Goal: Task Accomplishment & Management: Complete application form

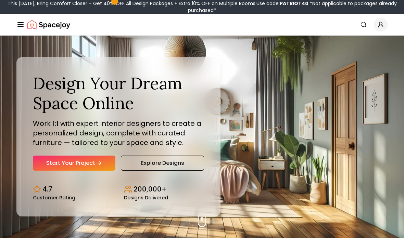
click at [92, 171] on link "Start Your Project" at bounding box center [74, 163] width 82 height 15
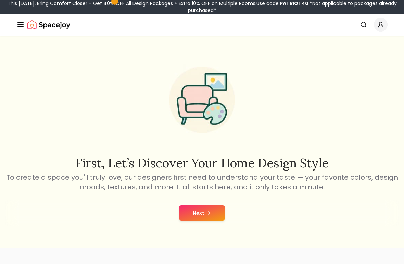
click at [204, 217] on button "Next" at bounding box center [202, 212] width 46 height 15
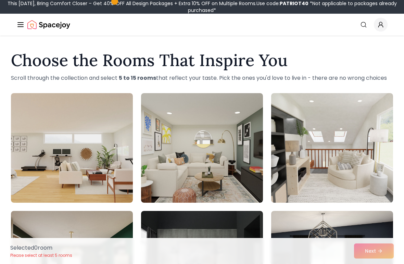
click at [247, 167] on img at bounding box center [202, 147] width 122 height 109
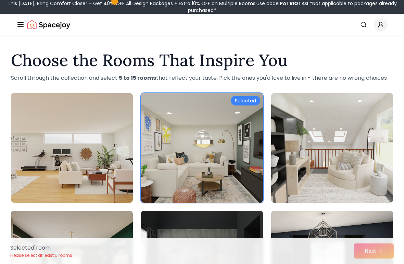
click at [234, 137] on img at bounding box center [202, 147] width 122 height 109
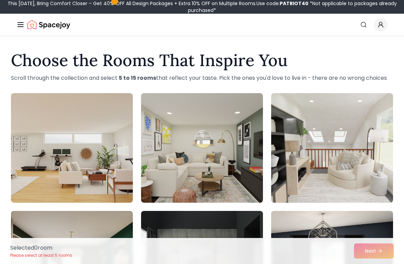
click at [230, 148] on img at bounding box center [202, 147] width 122 height 109
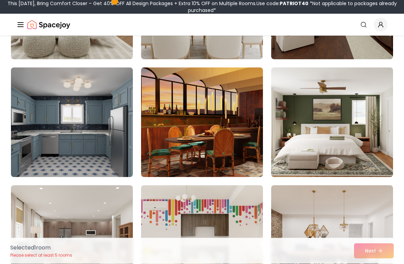
scroll to position [379, 0]
click at [315, 130] on img at bounding box center [332, 121] width 122 height 109
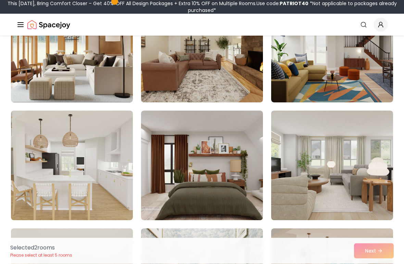
scroll to position [1042, 0]
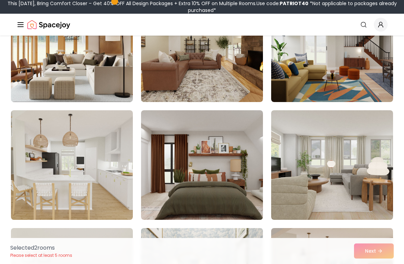
click at [226, 197] on img at bounding box center [202, 164] width 122 height 109
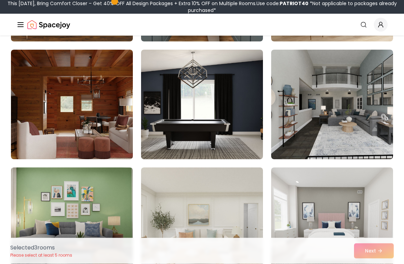
scroll to position [1338, 0]
click at [321, 121] on img at bounding box center [332, 104] width 122 height 109
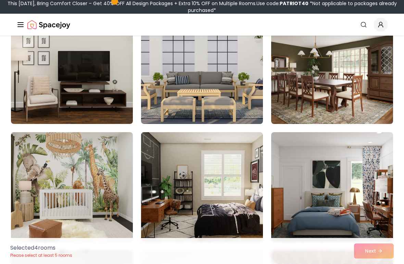
scroll to position [2081, 0]
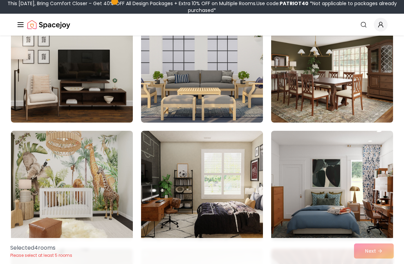
click at [214, 168] on img at bounding box center [202, 185] width 122 height 109
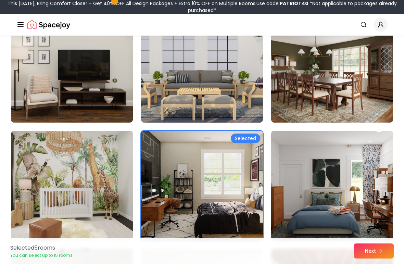
click at [383, 251] on button "Next" at bounding box center [374, 250] width 40 height 15
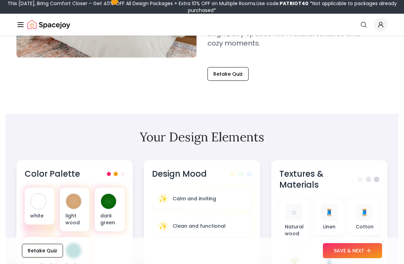
scroll to position [170, 0]
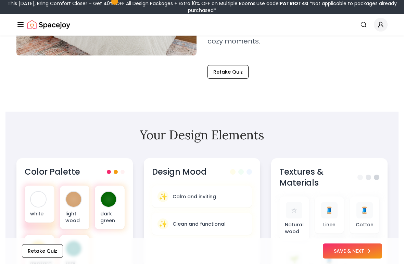
click at [359, 251] on button "SAVE & NEXT" at bounding box center [352, 250] width 59 height 15
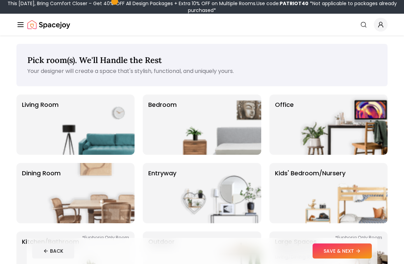
click at [240, 128] on img at bounding box center [217, 124] width 88 height 60
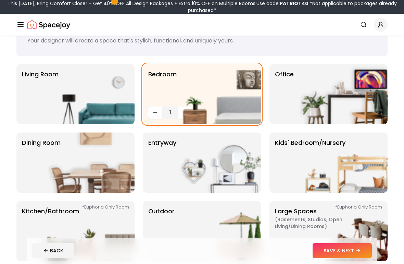
scroll to position [31, 0]
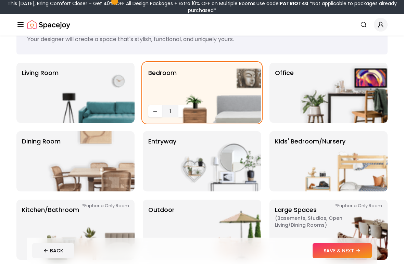
click at [351, 251] on button "SAVE & NEXT" at bounding box center [341, 250] width 59 height 15
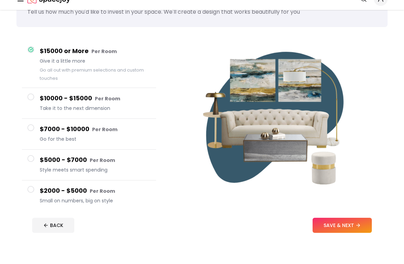
click at [36, 206] on button "$2000 - $5000 Per Room Small on numbers, big on style" at bounding box center [89, 221] width 134 height 30
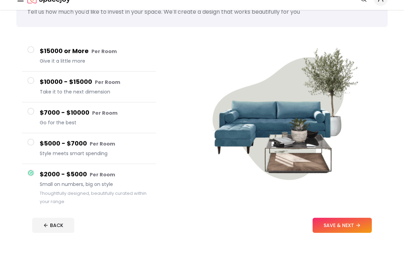
click at [343, 243] on button "SAVE & NEXT" at bounding box center [341, 250] width 59 height 15
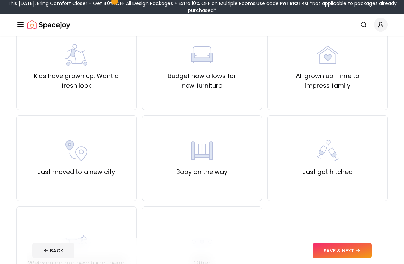
scroll to position [161, 0]
click at [114, 72] on label "Kids have grown up. Want a fresh look" at bounding box center [76, 80] width 108 height 19
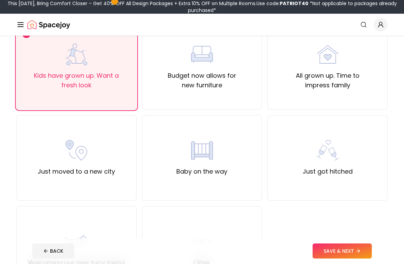
click at [362, 253] on button "SAVE & NEXT" at bounding box center [341, 250] width 59 height 15
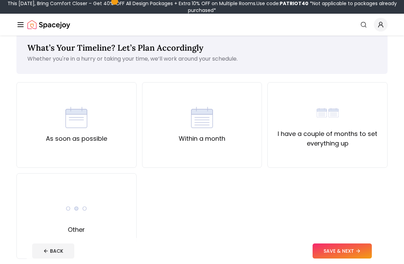
click at [119, 222] on div "Other" at bounding box center [76, 216] width 120 height 86
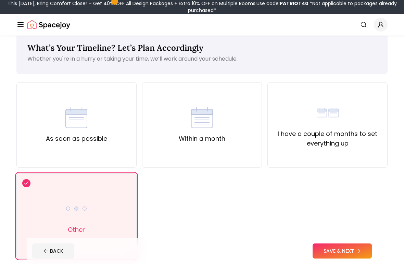
click at [336, 246] on button "SAVE & NEXT" at bounding box center [341, 250] width 59 height 15
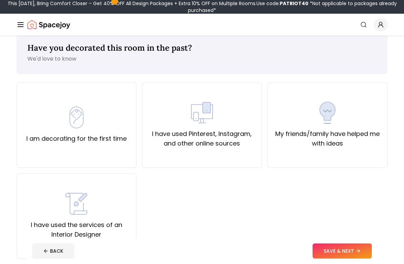
scroll to position [14, 0]
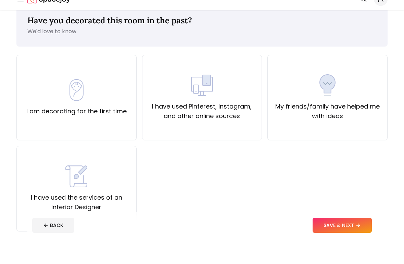
click at [114, 218] on label "I have used the services of an Interior Designer" at bounding box center [76, 227] width 108 height 19
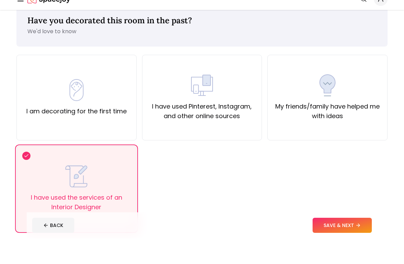
click at [204, 127] on label "I have used Pinterest, Instagram, and other online sources" at bounding box center [202, 136] width 108 height 19
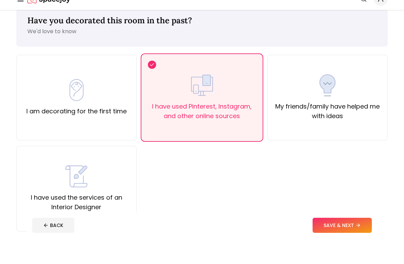
click at [121, 218] on label "I have used the services of an Interior Designer" at bounding box center [76, 227] width 108 height 19
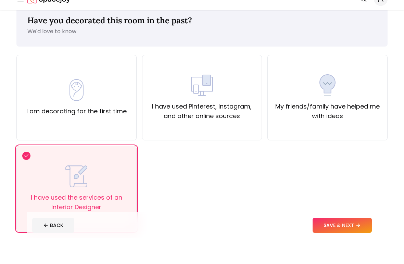
click at [336, 243] on button "SAVE & NEXT" at bounding box center [341, 250] width 59 height 15
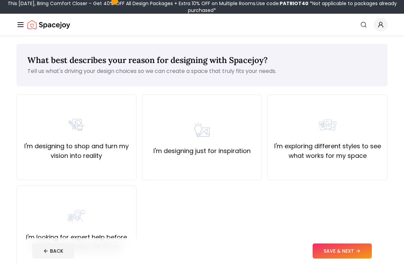
click at [237, 164] on div "I'm designing just for inspiration" at bounding box center [202, 137] width 120 height 86
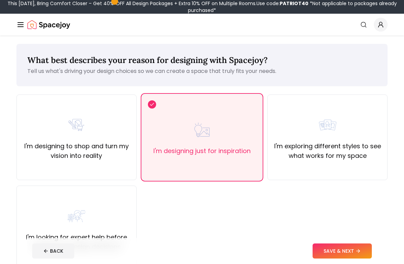
click at [338, 166] on div "I'm exploring different styles to see what works for my space" at bounding box center [327, 137] width 120 height 86
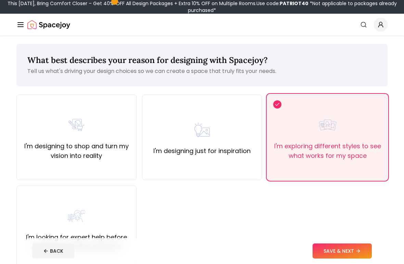
click at [235, 161] on div "I'm designing just for inspiration" at bounding box center [202, 137] width 120 height 86
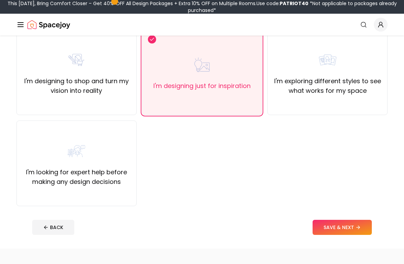
click at [340, 227] on button "SAVE & NEXT" at bounding box center [341, 227] width 59 height 15
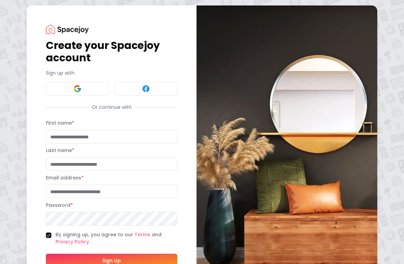
click at [87, 87] on button at bounding box center [77, 89] width 63 height 14
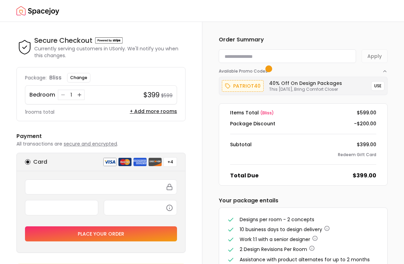
click at [18, 14] on img "Spacejoy" at bounding box center [37, 11] width 43 height 14
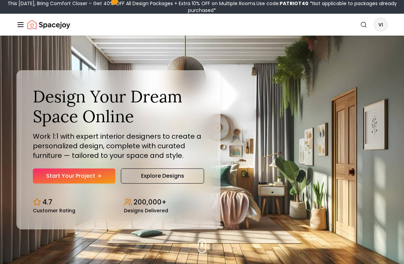
click at [158, 183] on link "Explore Designs" at bounding box center [162, 175] width 83 height 15
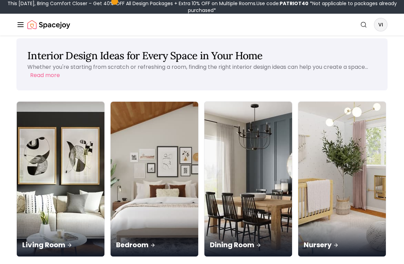
click at [112, 218] on div "Bedroom" at bounding box center [154, 237] width 88 height 38
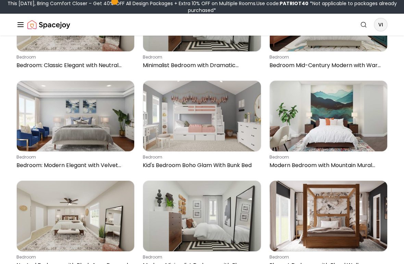
scroll to position [321, 0]
click at [253, 49] on img at bounding box center [201, 16] width 117 height 70
